Goal: Task Accomplishment & Management: Use online tool/utility

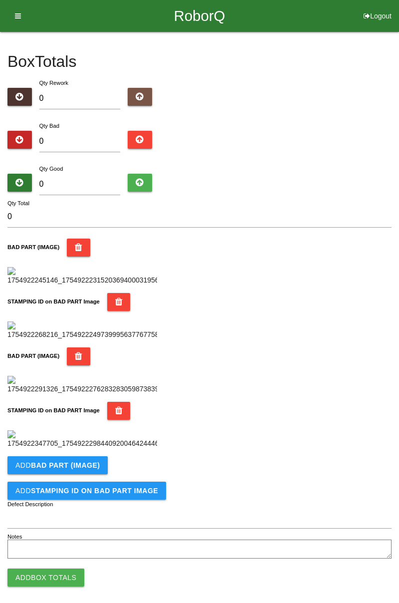
type input "5"
click at [88, 180] on input "0" at bounding box center [79, 184] width 81 height 21
type input "7"
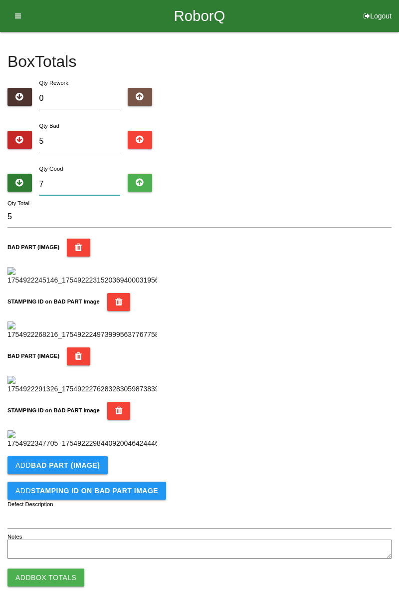
type input "12"
type input "0"
type input "5"
type input "7"
type input "12"
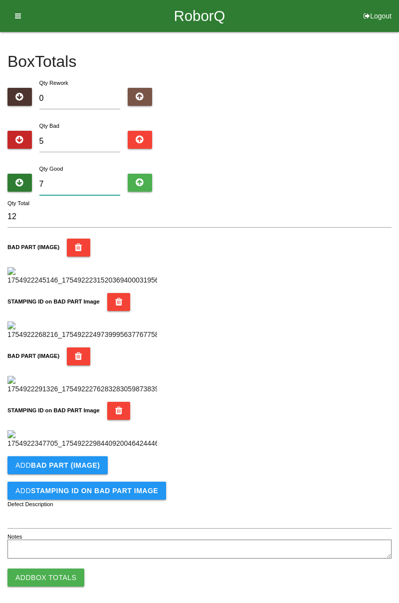
type input "79"
type input "84"
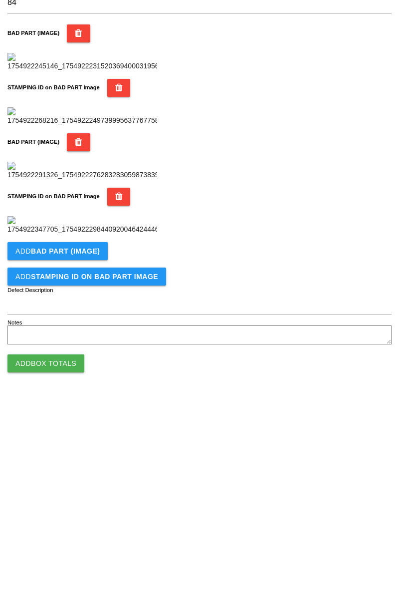
scroll to position [547, 0]
type input "79"
click at [54, 570] on button "Add Box Totals" at bounding box center [45, 569] width 77 height 18
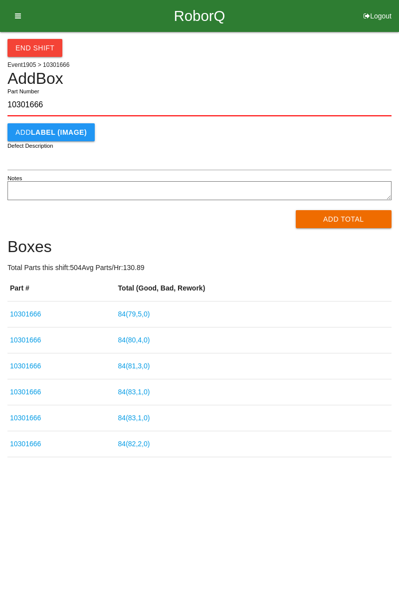
type input "10301666"
